Goal: Find contact information: Find contact information

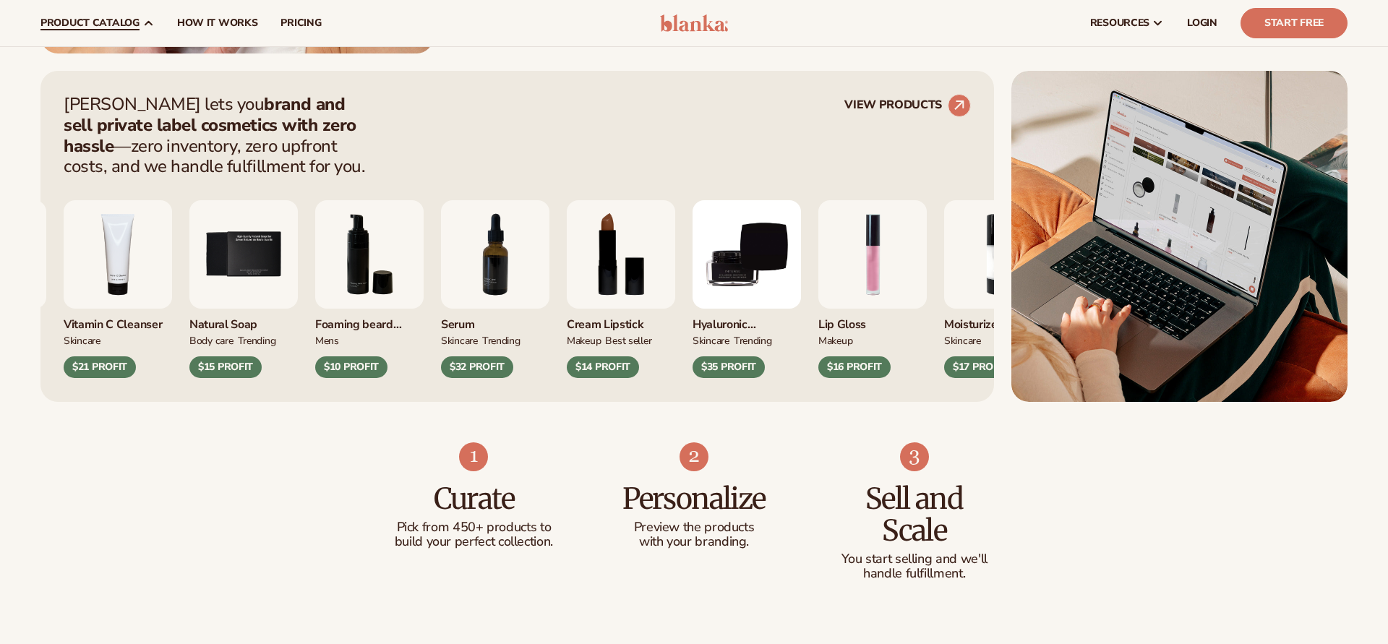
scroll to position [516, 0]
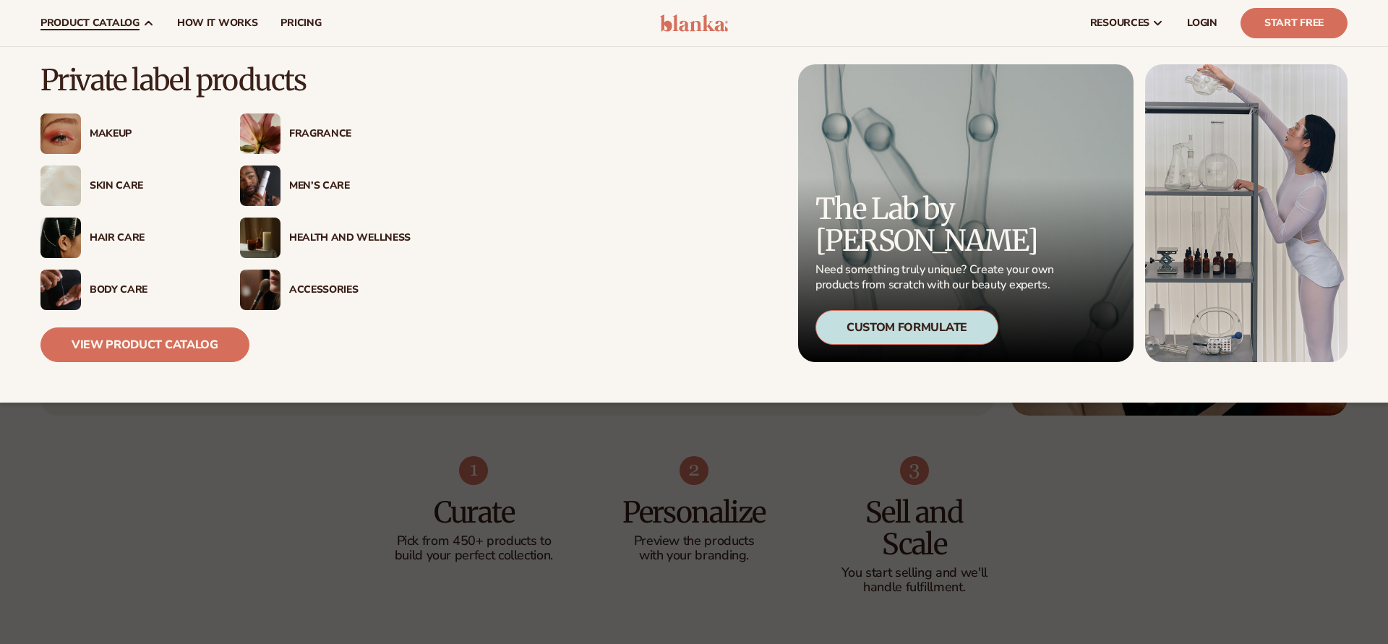
click at [140, 27] on link "product catalog" at bounding box center [97, 23] width 137 height 46
click at [114, 349] on link "View Product Catalog" at bounding box center [144, 344] width 209 height 35
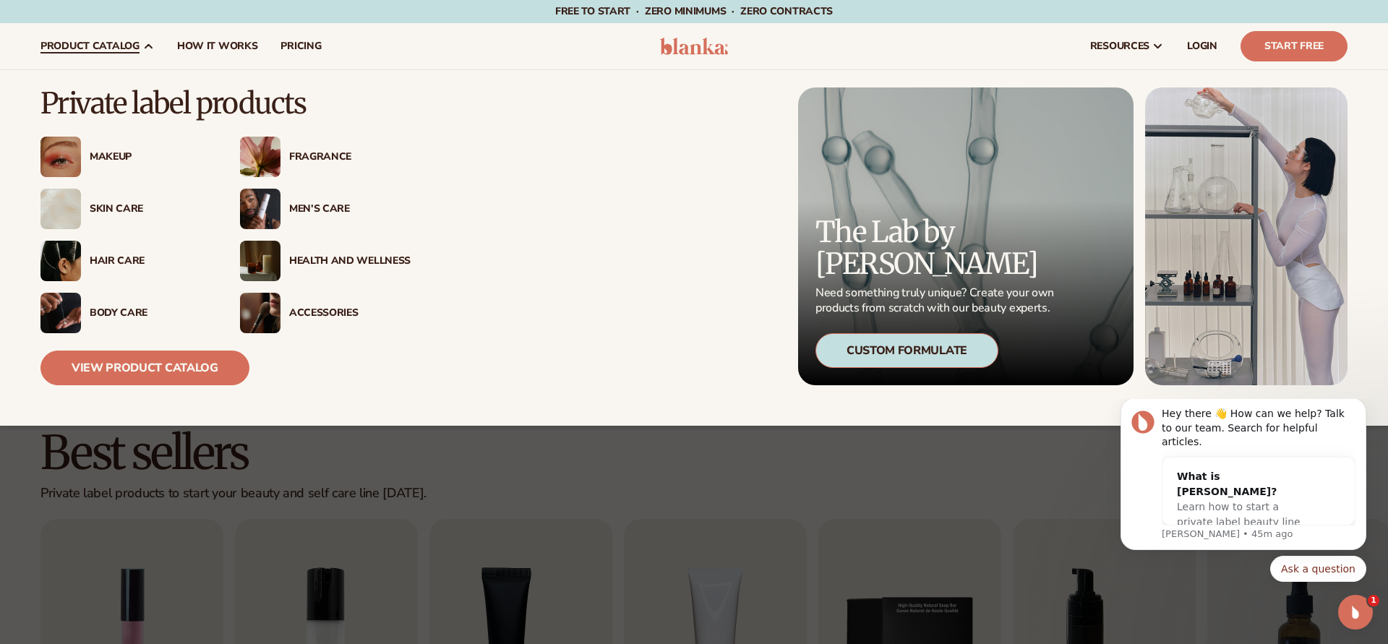
click at [316, 158] on div "Fragrance" at bounding box center [349, 157] width 121 height 12
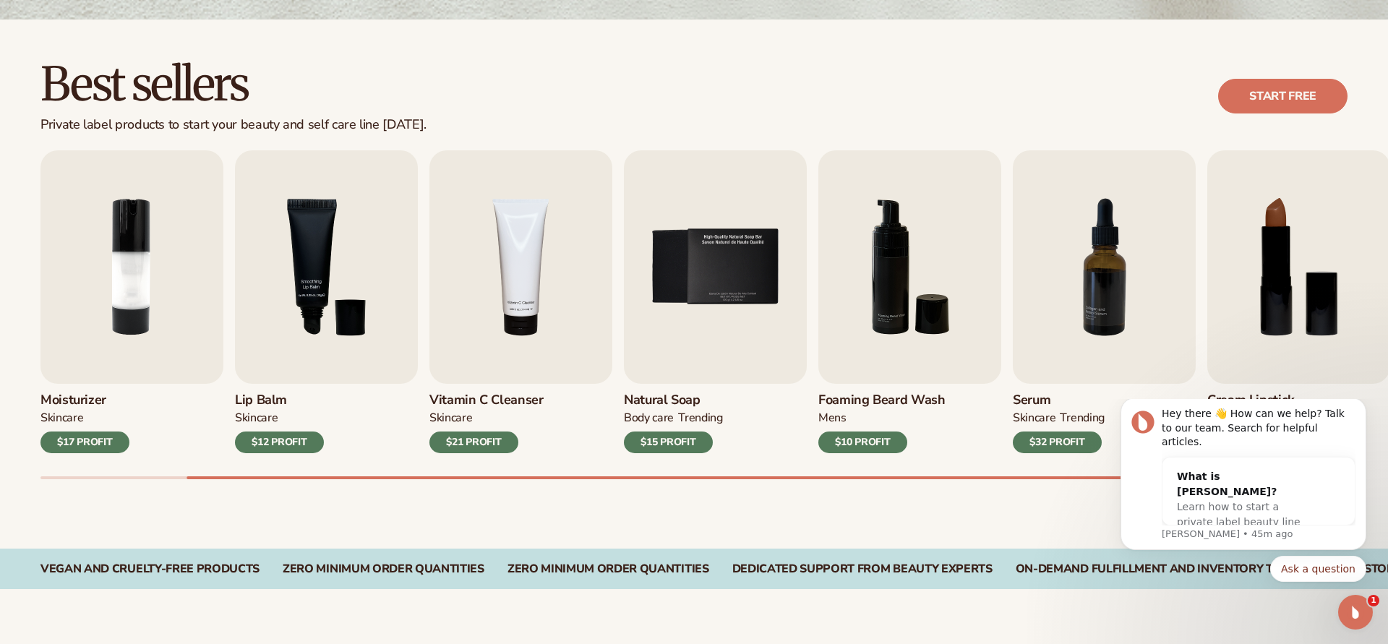
click at [671, 411] on div "BODY Care" at bounding box center [649, 418] width 50 height 15
click at [671, 343] on img "5 / 9" at bounding box center [715, 266] width 183 height 233
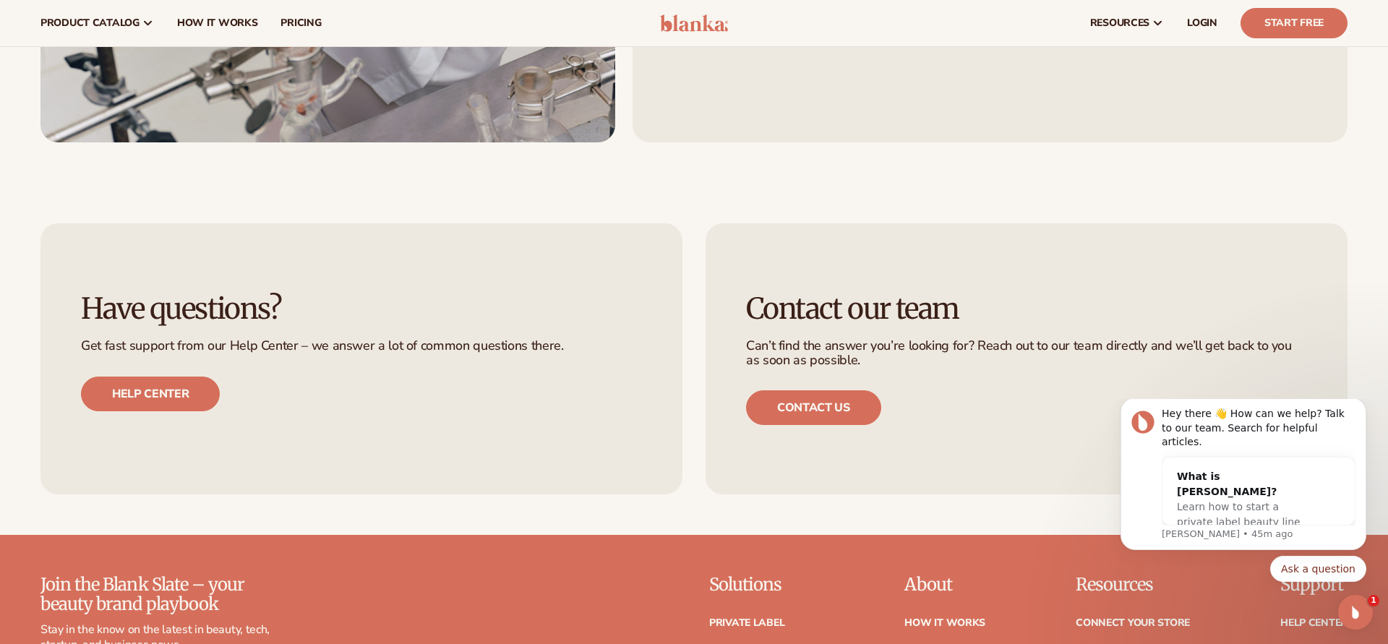
scroll to position [2588, 0]
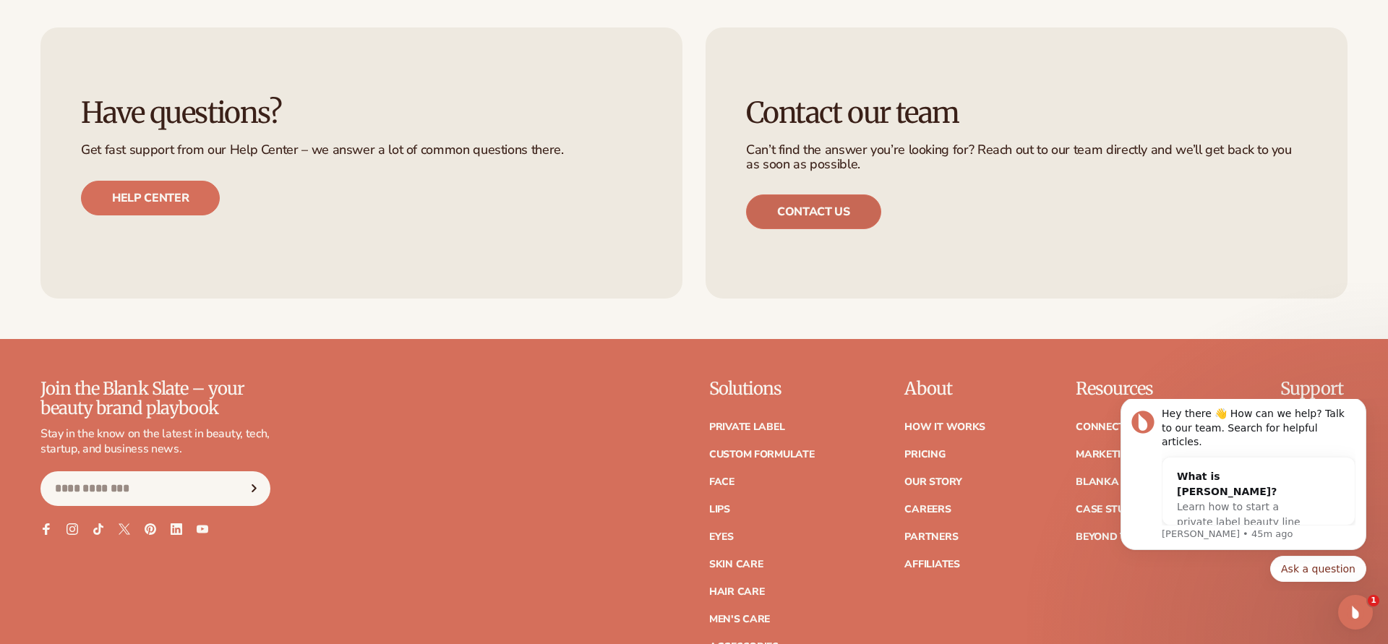
click at [795, 207] on link "Contact us" at bounding box center [813, 211] width 135 height 35
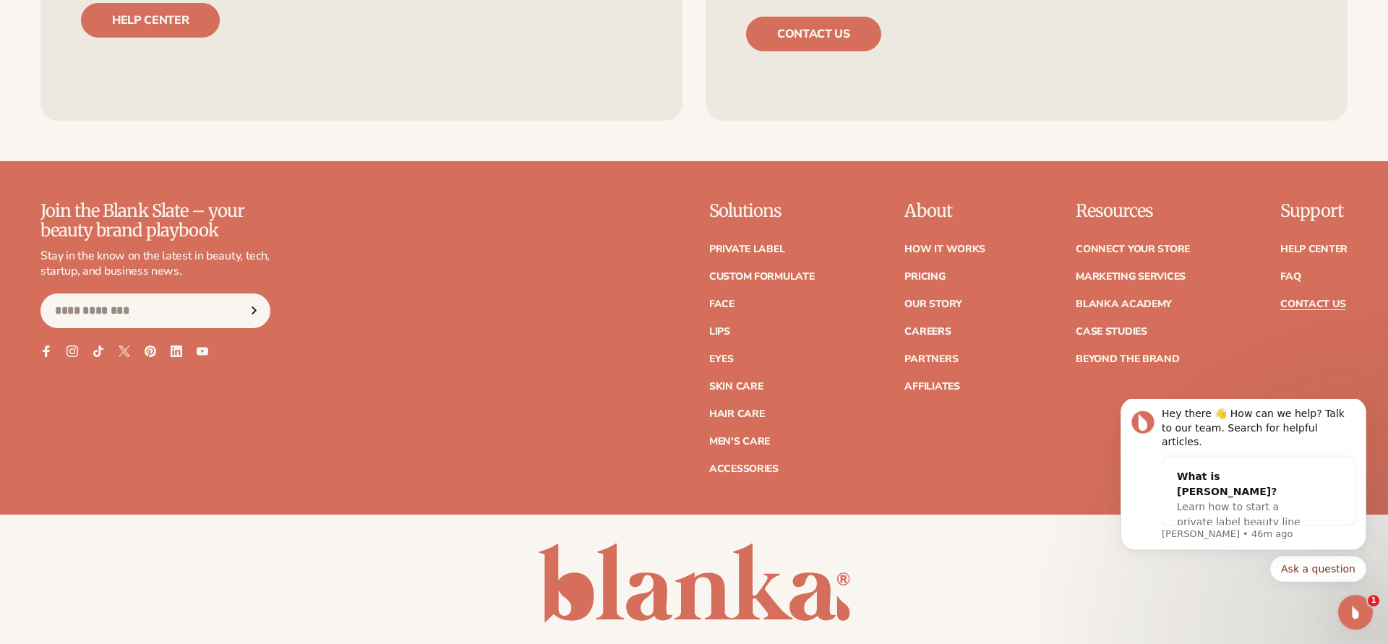
scroll to position [1180, 0]
